Goal: Transaction & Acquisition: Purchase product/service

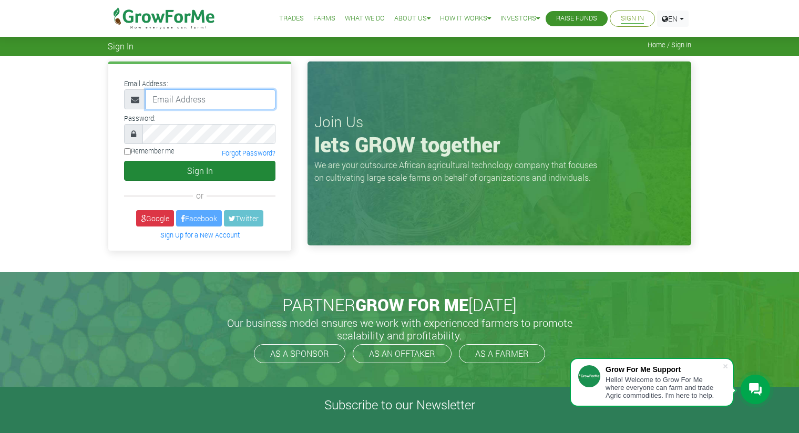
type input "[EMAIL_ADDRESS][DOMAIN_NAME]"
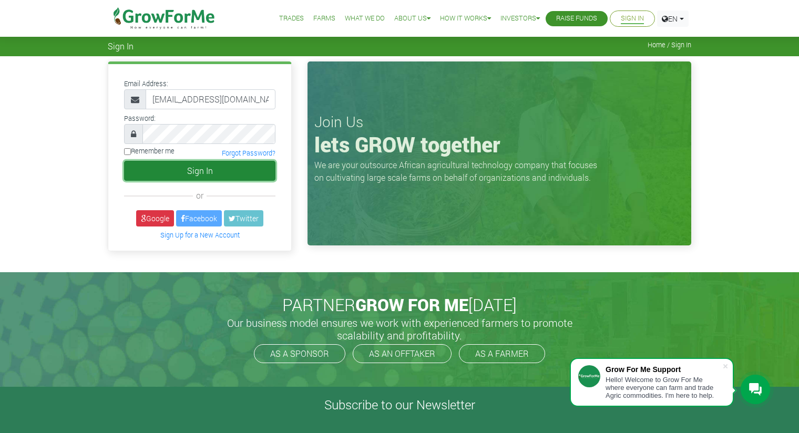
click at [194, 173] on button "Sign In" at bounding box center [199, 171] width 151 height 20
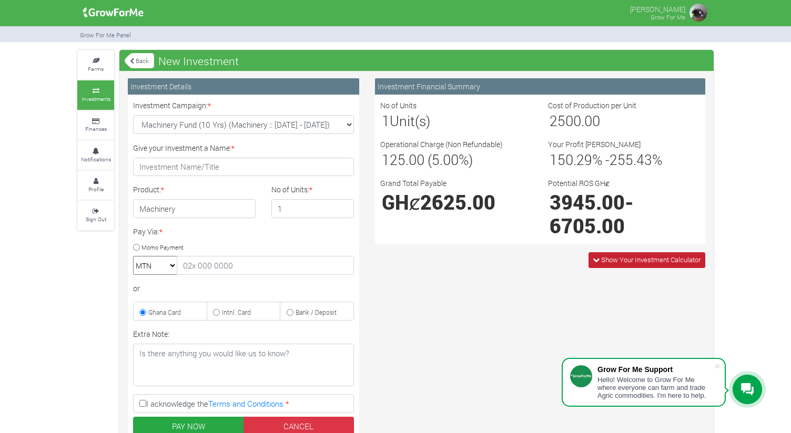
click at [611, 262] on span "Show Your Investment Calculator" at bounding box center [650, 259] width 99 height 9
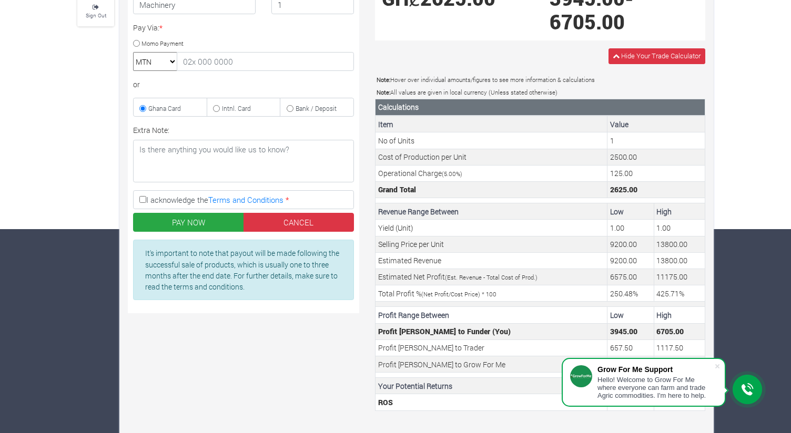
scroll to position [218, 0]
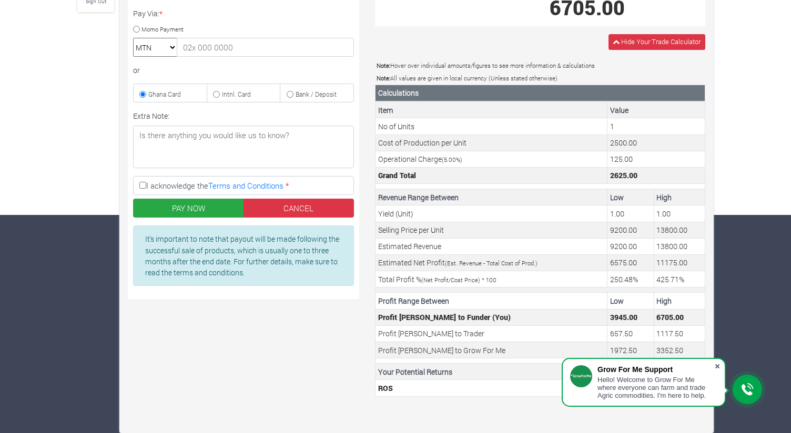
click at [717, 364] on span at bounding box center [717, 366] width 11 height 11
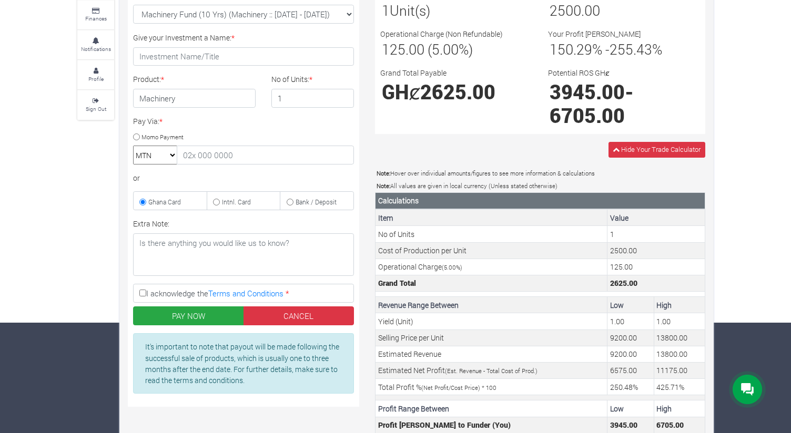
scroll to position [115, 0]
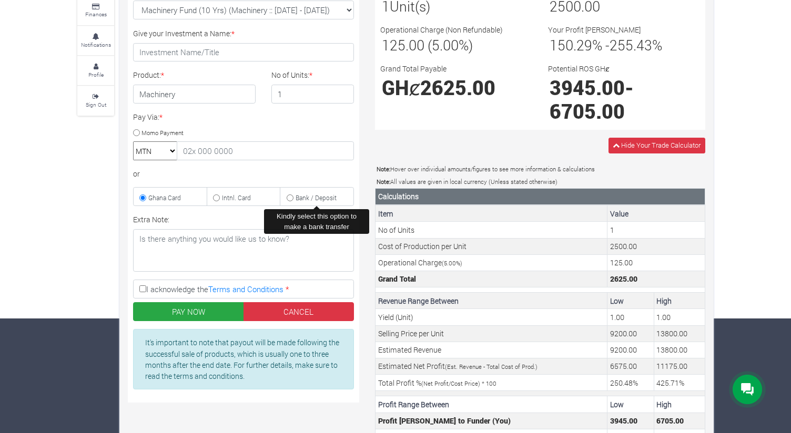
click at [291, 198] on input "Bank / Deposit" at bounding box center [289, 197] width 7 height 7
radio input "true"
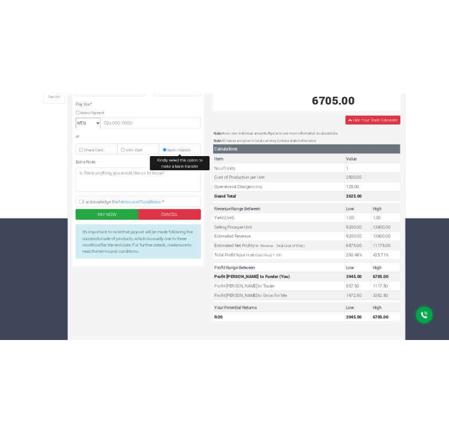
scroll to position [218, 0]
